Goal: Task Accomplishment & Management: Complete application form

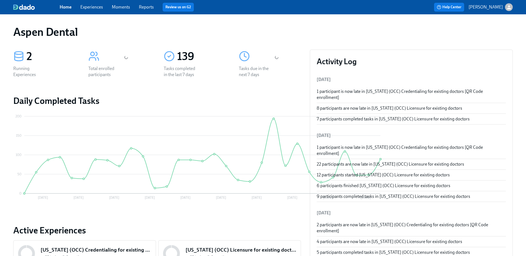
click at [141, 6] on link "Reports" at bounding box center [146, 6] width 15 height 5
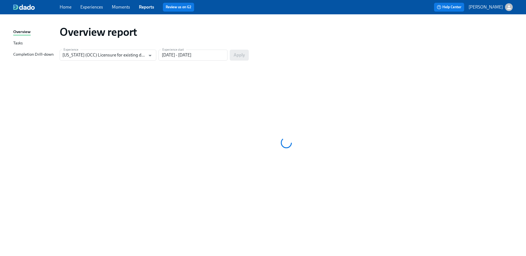
click at [39, 52] on div "Completion Drill-down" at bounding box center [33, 54] width 40 height 7
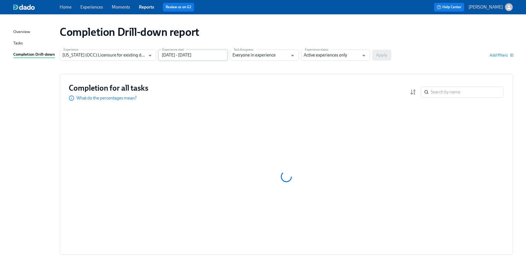
click at [187, 56] on input "05/24/2025 - 08/22/2025" at bounding box center [192, 55] width 69 height 11
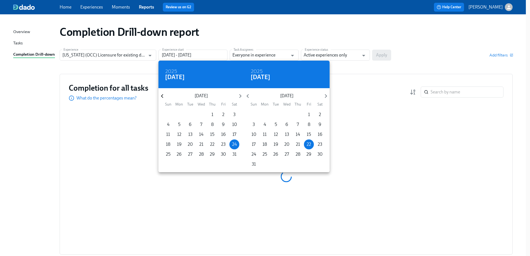
click at [161, 95] on icon "button" at bounding box center [161, 95] width 7 height 7
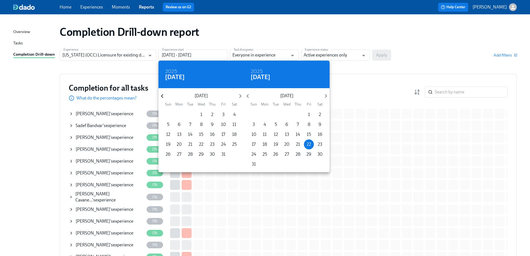
click at [164, 96] on icon "button" at bounding box center [161, 95] width 7 height 7
click at [163, 96] on icon "button" at bounding box center [161, 95] width 7 height 7
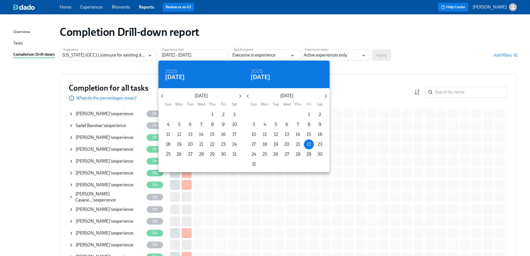
click at [212, 114] on div "28 29 30 31 1 2 3 4 5 6 7 8 9 10 11 12 13 14 15 16 17 18 19 20 21 22 23 24 25 2…" at bounding box center [201, 140] width 86 height 60
click at [212, 116] on p "1" at bounding box center [212, 115] width 2 height 6
type input "08/01/2024 - 08/22/2025"
click at [337, 55] on div at bounding box center [265, 128] width 530 height 256
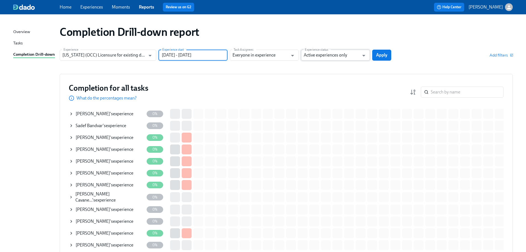
click at [342, 55] on input "Active experiences only" at bounding box center [330, 55] width 55 height 11
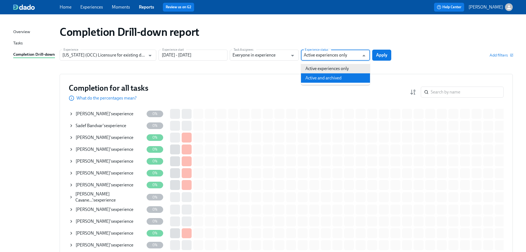
click at [334, 77] on li "Active and archived" at bounding box center [335, 77] width 69 height 9
type input "Active and archived"
click at [380, 56] on span "Apply" at bounding box center [381, 55] width 11 height 6
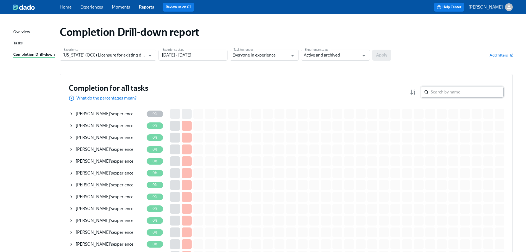
click at [455, 90] on input "search" at bounding box center [466, 92] width 73 height 11
type input "a"
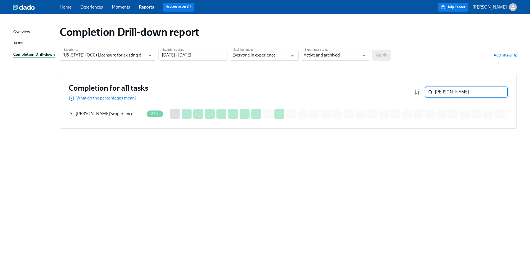
type input "peterson"
click at [94, 117] on div "Austin Peterson 's experience" at bounding box center [106, 113] width 75 height 11
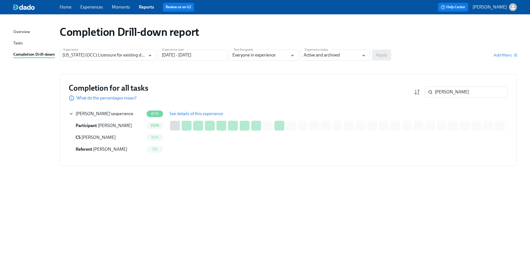
click at [177, 113] on span "See details of this experience" at bounding box center [196, 114] width 54 height 6
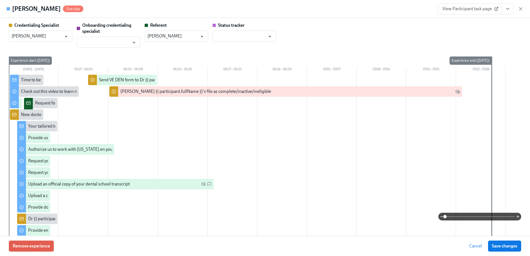
click at [491, 10] on span "View Participant task page" at bounding box center [469, 9] width 55 height 6
click at [482, 9] on span "View Participant task page" at bounding box center [469, 9] width 55 height 6
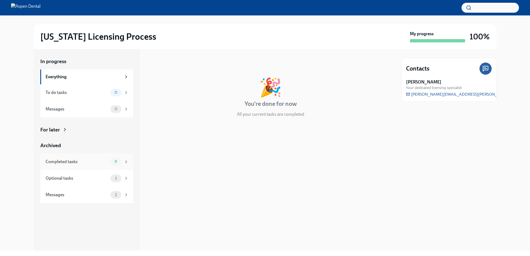
click at [87, 164] on div "Completed tasks" at bounding box center [77, 162] width 63 height 6
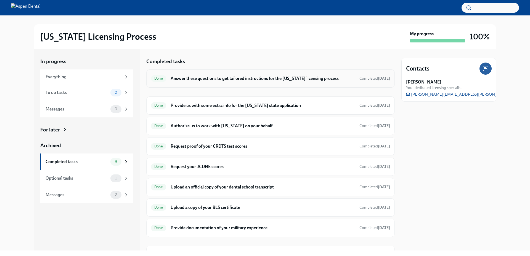
click at [247, 83] on div "Done Answer these questions to get tailored instructions for the [US_STATE] lic…" at bounding box center [270, 79] width 248 height 18
click at [212, 84] on div "Done Answer these questions to get tailored instructions for the [US_STATE] lic…" at bounding box center [270, 79] width 248 height 18
click at [215, 78] on h6 "Answer these questions to get tailored instructions for the [US_STATE] licensin…" at bounding box center [263, 79] width 184 height 6
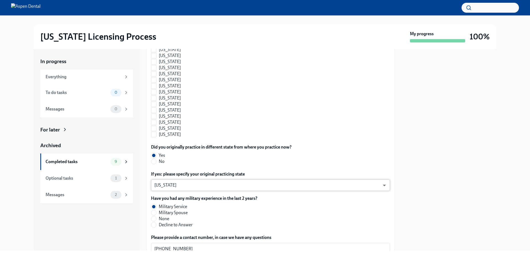
scroll to position [580, 0]
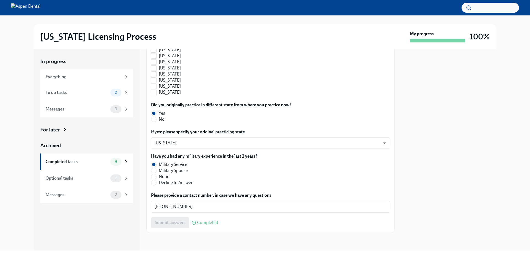
click at [439, 240] on div at bounding box center [448, 150] width 95 height 202
click at [42, 227] on div "In progress Everything To do tasks 0 Messages 0 For later Archived Completed ta…" at bounding box center [87, 150] width 106 height 202
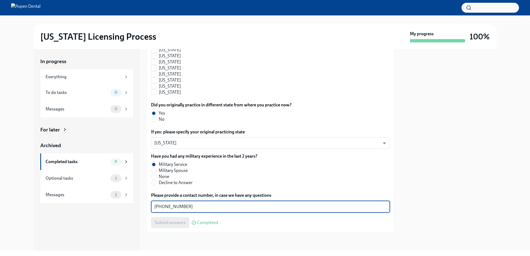
drag, startPoint x: 185, startPoint y: 206, endPoint x: 137, endPoint y: 208, distance: 48.6
click at [137, 208] on div "In progress Everything To do tasks 0 Messages 0 For later Archived Completed ta…" at bounding box center [265, 150] width 462 height 202
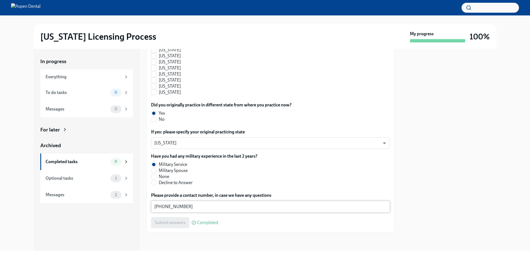
click at [226, 202] on div "[PHONE_NUMBER] ​" at bounding box center [270, 207] width 239 height 12
click at [279, 198] on label "Please provide a contact number, in case we have any questions" at bounding box center [270, 196] width 239 height 6
click at [279, 204] on textarea "[PHONE_NUMBER]" at bounding box center [270, 207] width 232 height 7
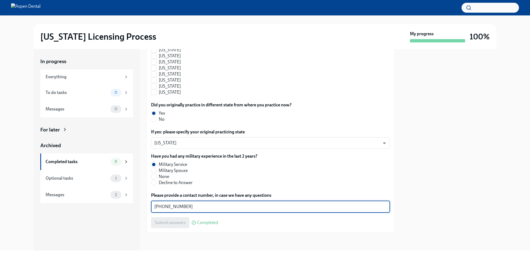
click at [196, 207] on textarea "[PHONE_NUMBER]" at bounding box center [270, 207] width 232 height 7
drag, startPoint x: 196, startPoint y: 209, endPoint x: 151, endPoint y: 208, distance: 44.7
click at [151, 208] on div "[PHONE_NUMBER] ​" at bounding box center [270, 207] width 239 height 12
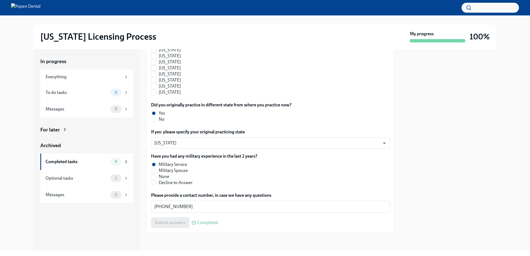
drag, startPoint x: 0, startPoint y: 134, endPoint x: 3, endPoint y: 135, distance: 3.3
click at [0, 134] on div "[US_STATE] Licensing Process My progress 100% In progress Everything To do task…" at bounding box center [265, 132] width 530 height 235
click at [8, 193] on div "[US_STATE] Licensing Process My progress 100% In progress Everything To do task…" at bounding box center [265, 132] width 530 height 235
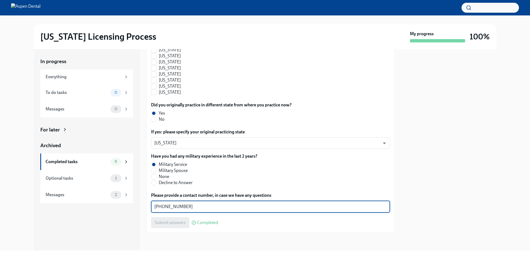
drag, startPoint x: 193, startPoint y: 207, endPoint x: 141, endPoint y: 204, distance: 52.5
click at [141, 204] on div "In progress Everything To do tasks 0 Messages 0 For later Archived Completed ta…" at bounding box center [265, 150] width 462 height 202
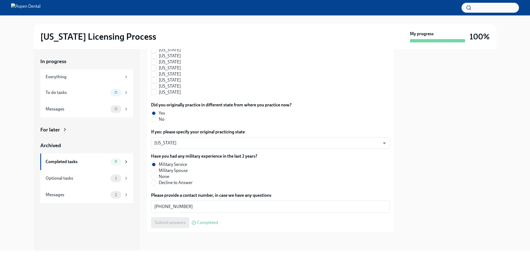
click at [509, 103] on div "In progress Everything To do tasks 0 Messages 0 For later Archived Completed ta…" at bounding box center [265, 150] width 512 height 202
click at [497, 160] on div "In progress Everything To do tasks 0 Messages 0 For later Archived Completed ta…" at bounding box center [265, 150] width 512 height 202
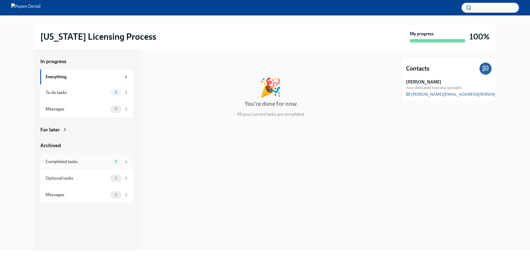
click at [95, 160] on div "Completed tasks" at bounding box center [77, 162] width 63 height 6
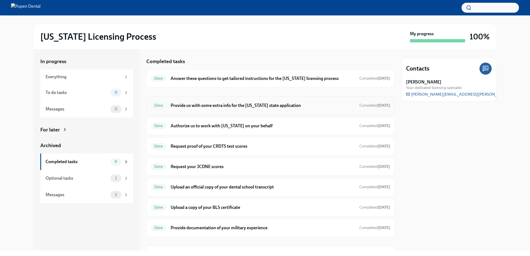
click at [220, 106] on h6 "Provide us with some extra info for the [US_STATE] state application" at bounding box center [263, 106] width 184 height 6
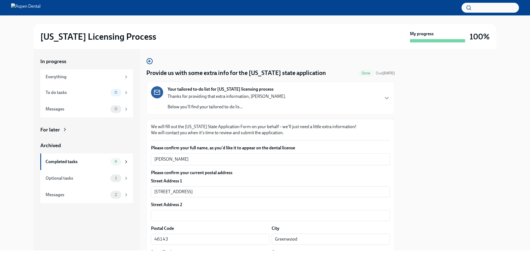
click at [435, 123] on div at bounding box center [448, 150] width 95 height 202
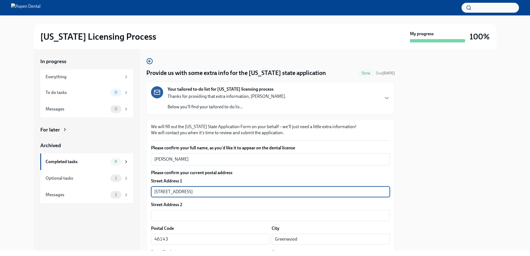
drag, startPoint x: 203, startPoint y: 192, endPoint x: 143, endPoint y: 192, distance: 59.9
click at [143, 192] on div "In progress Everything To do tasks 0 Messages 0 For later Archived Completed ta…" at bounding box center [265, 150] width 462 height 202
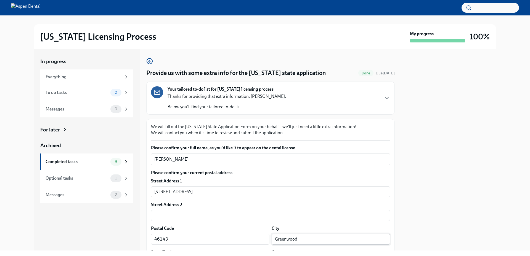
click at [286, 239] on input "Greenwood" at bounding box center [330, 239] width 118 height 11
click at [454, 155] on div at bounding box center [448, 150] width 95 height 202
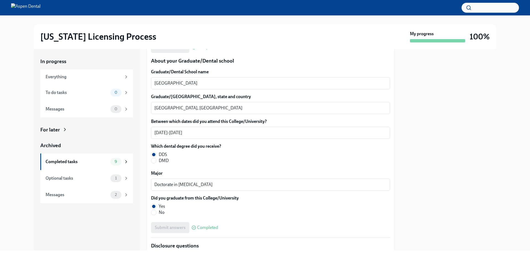
scroll to position [717, 0]
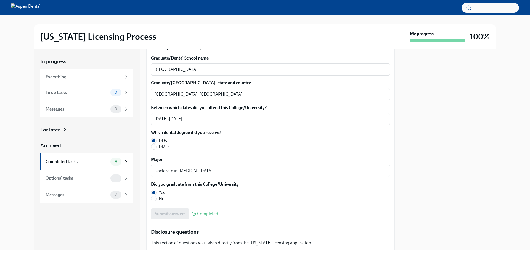
click at [118, 245] on div "In progress Everything To do tasks 0 Messages 0 For later Archived Completed ta…" at bounding box center [87, 150] width 106 height 202
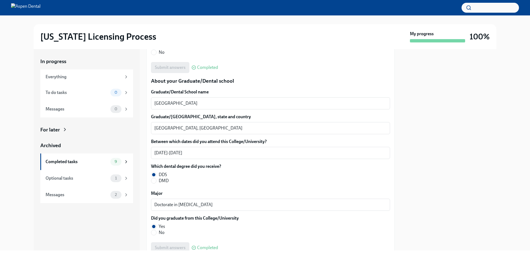
scroll to position [690, 0]
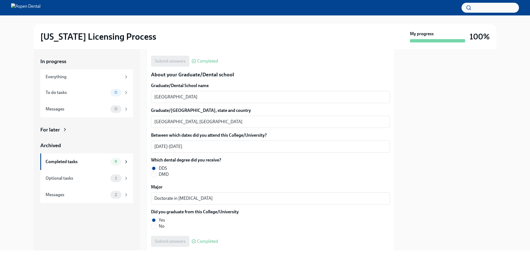
click at [16, 166] on div "In progress Everything To do tasks 0 Messages 0 For later Archived Completed ta…" at bounding box center [265, 150] width 512 height 202
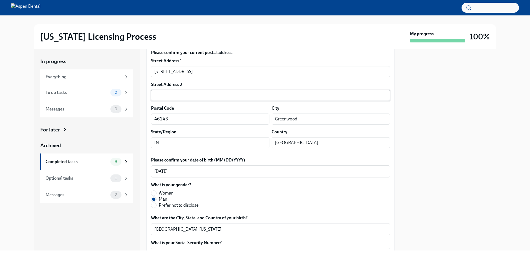
scroll to position [110, 0]
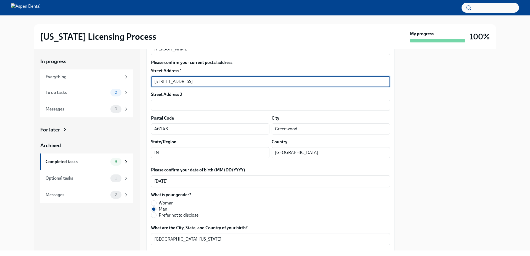
drag, startPoint x: 211, startPoint y: 84, endPoint x: 146, endPoint y: 79, distance: 65.0
click at [146, 79] on div "In progress Everything To do tasks 0 Messages 0 For later Archived Completed ta…" at bounding box center [265, 150] width 462 height 202
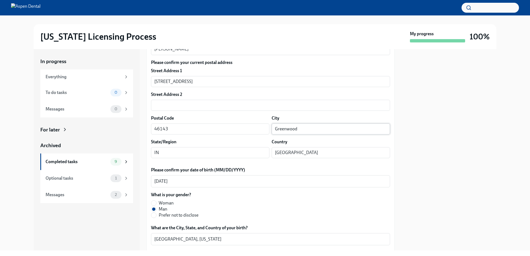
click at [284, 129] on input "Greenwood" at bounding box center [330, 129] width 118 height 11
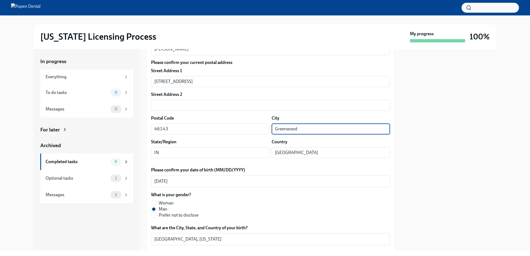
click at [284, 128] on input "Greenwood" at bounding box center [330, 129] width 118 height 11
click at [452, 194] on div at bounding box center [448, 150] width 95 height 202
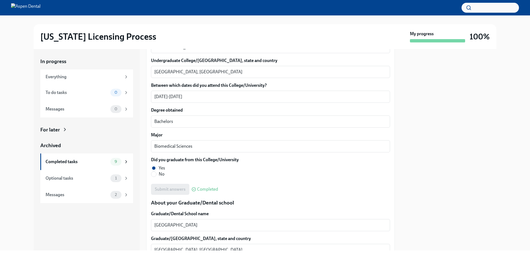
scroll to position [552, 0]
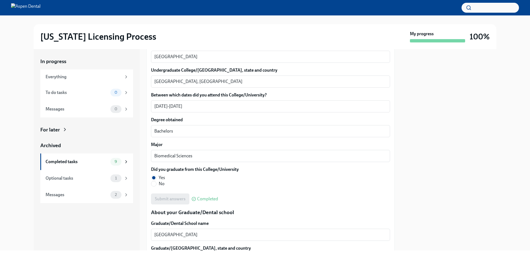
click at [441, 109] on div at bounding box center [448, 150] width 95 height 202
